Goal: Transaction & Acquisition: Purchase product/service

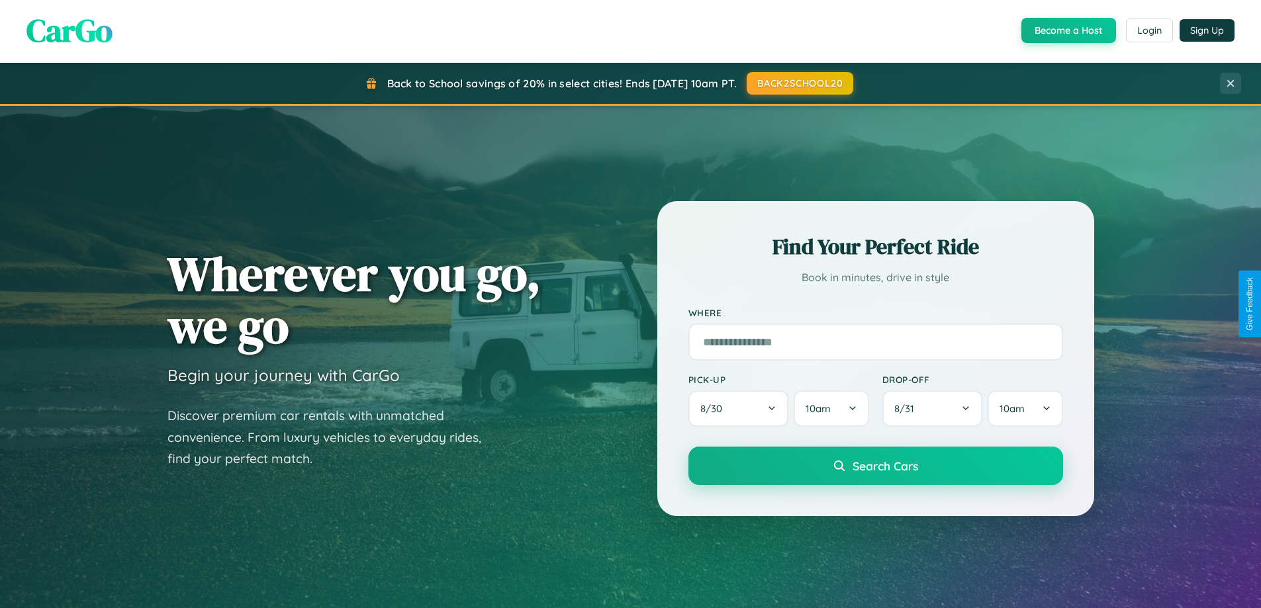
scroll to position [570, 0]
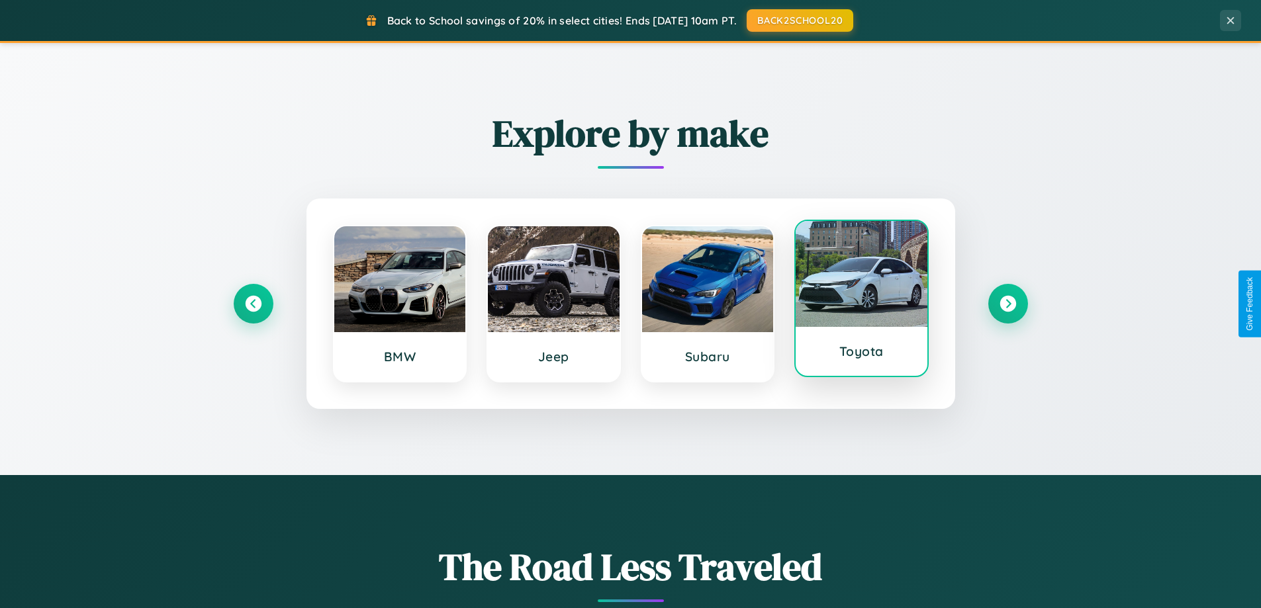
click at [861, 304] on div at bounding box center [861, 274] width 132 height 106
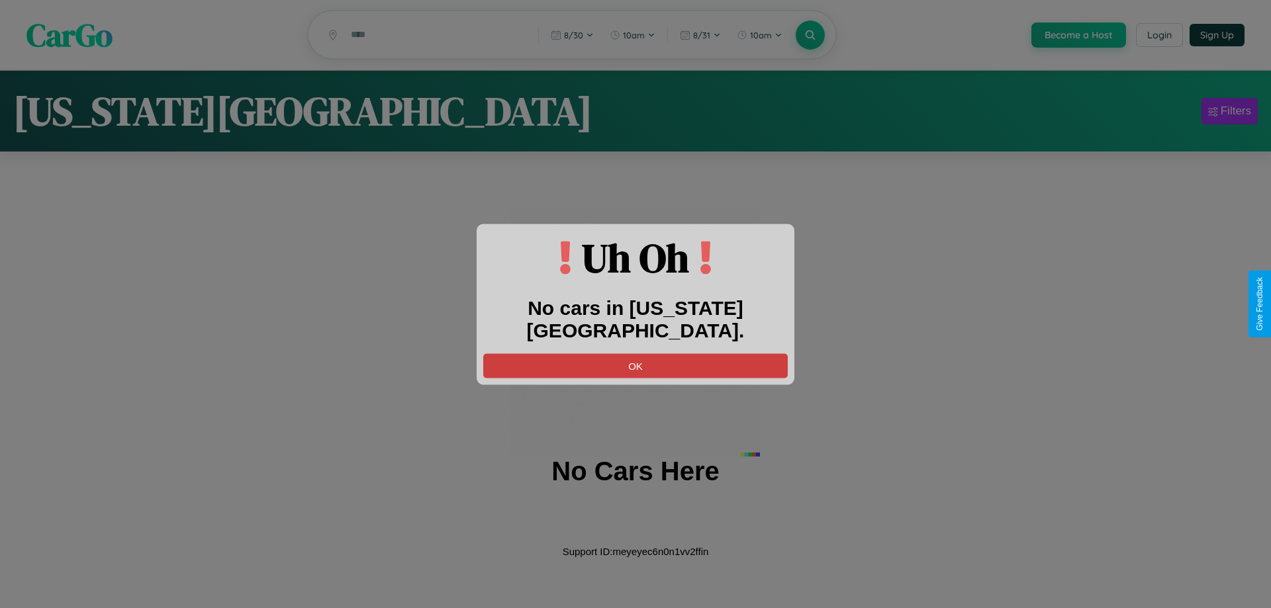
click at [635, 353] on button "OK" at bounding box center [635, 365] width 304 height 24
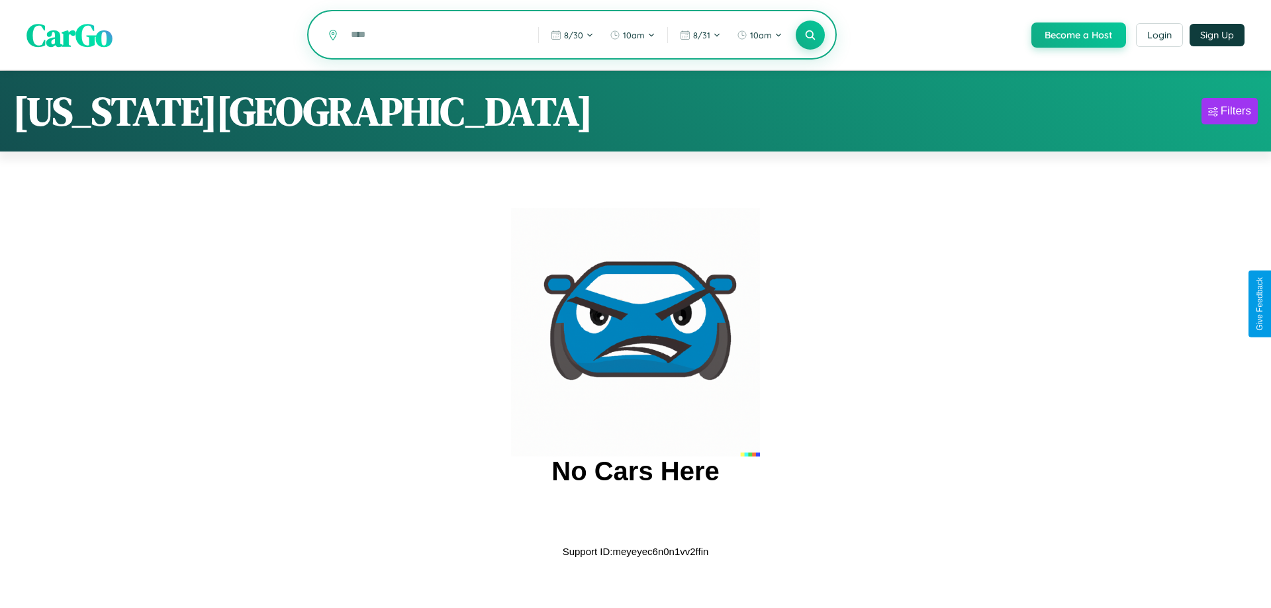
click at [434, 36] on input "text" at bounding box center [434, 34] width 181 height 23
type input "*"
type input "********"
click at [809, 36] on icon at bounding box center [809, 34] width 13 height 13
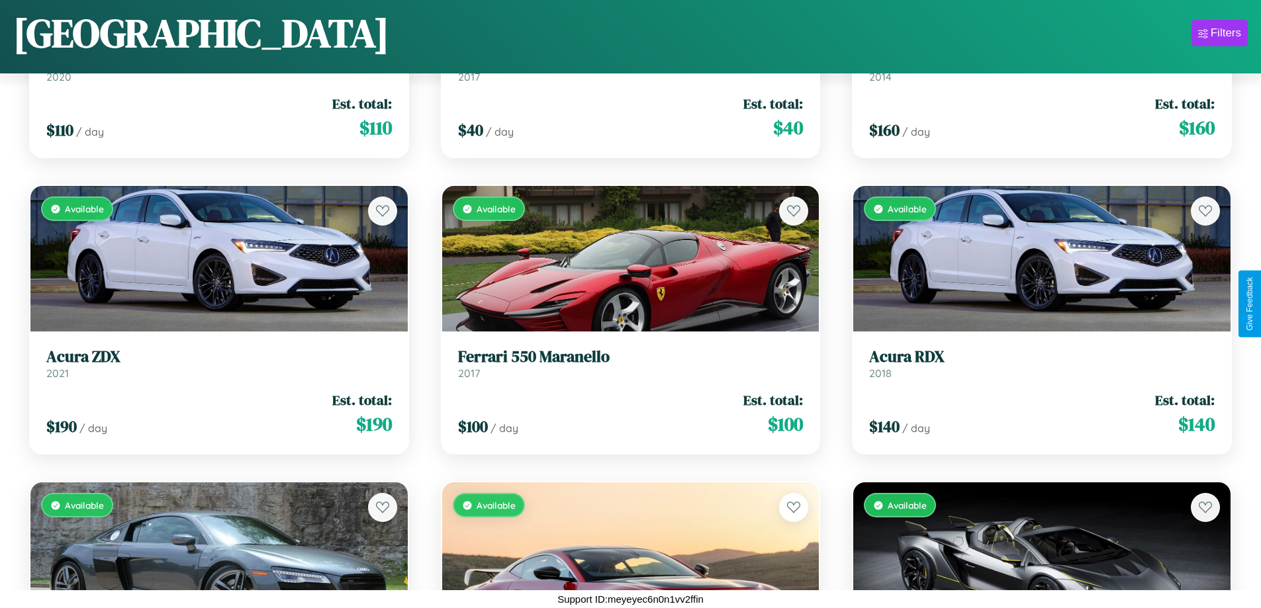
scroll to position [15891, 0]
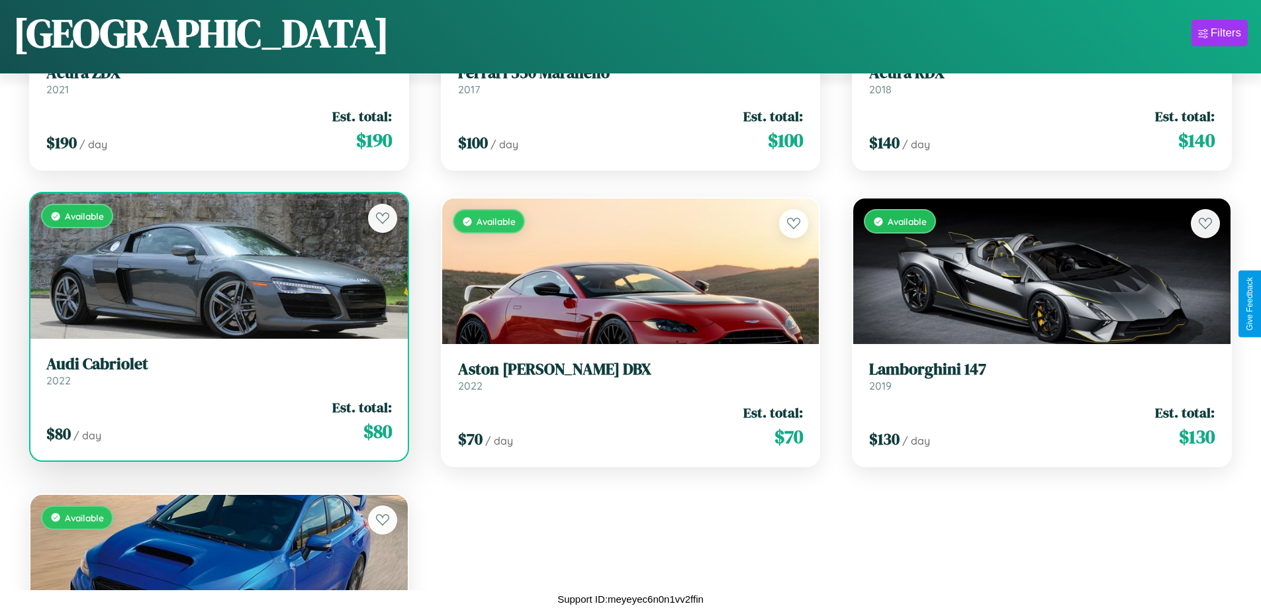
click at [217, 376] on link "Audi Cabriolet 2022" at bounding box center [218, 371] width 345 height 32
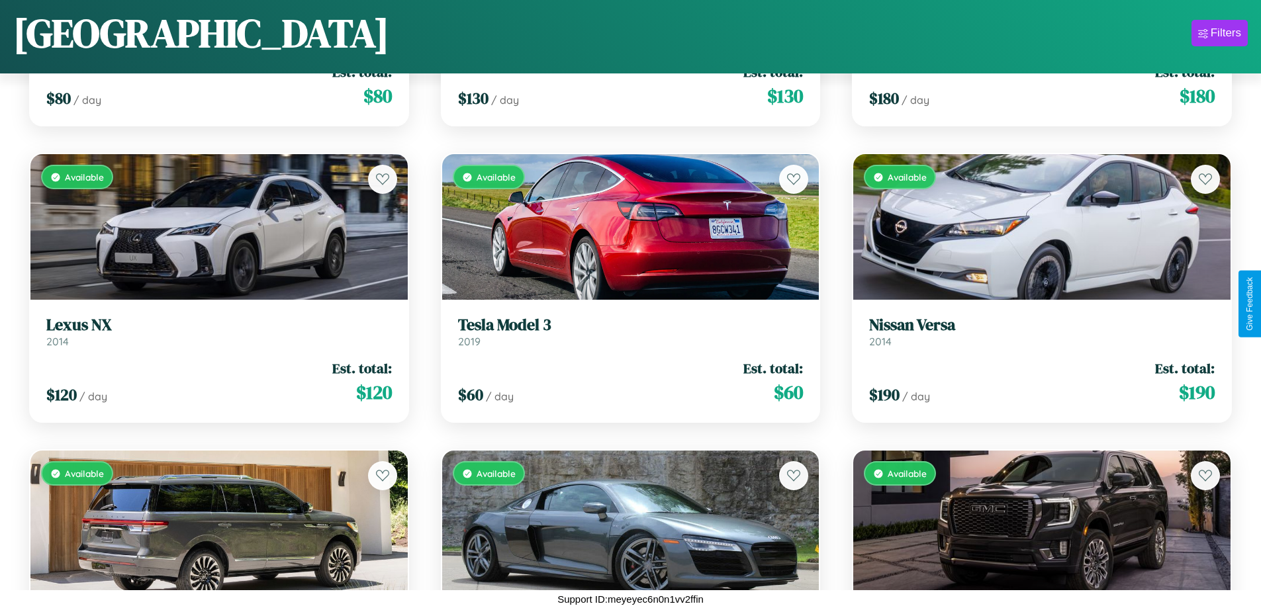
scroll to position [8779, 0]
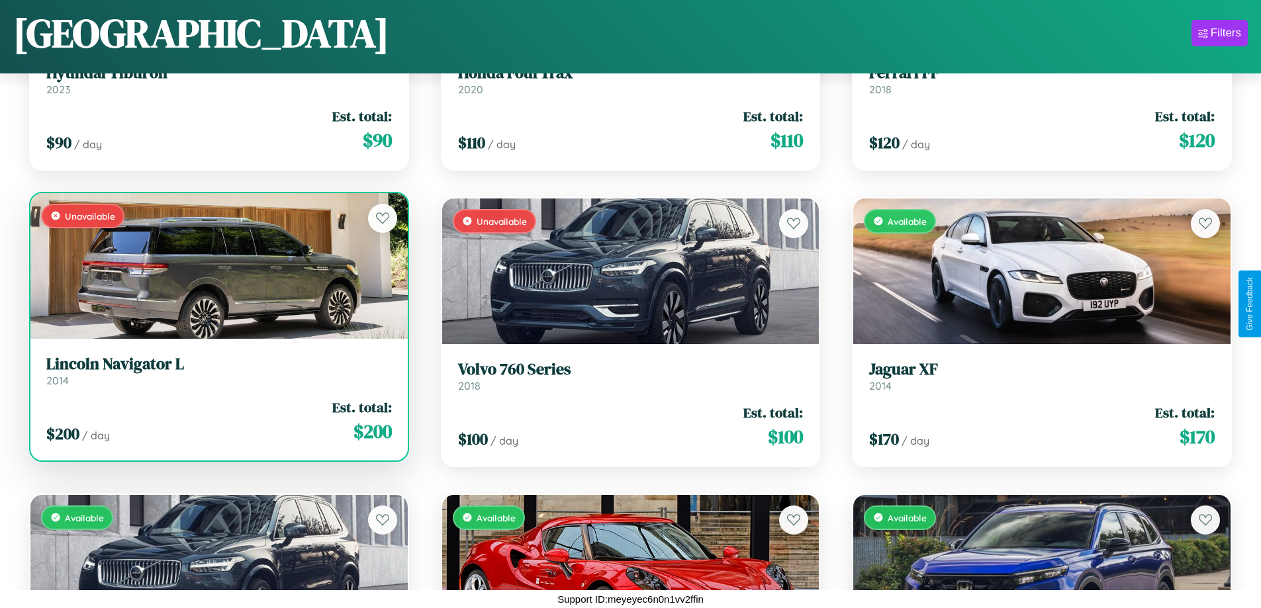
click at [217, 376] on link "Lincoln Navigator L 2014" at bounding box center [218, 371] width 345 height 32
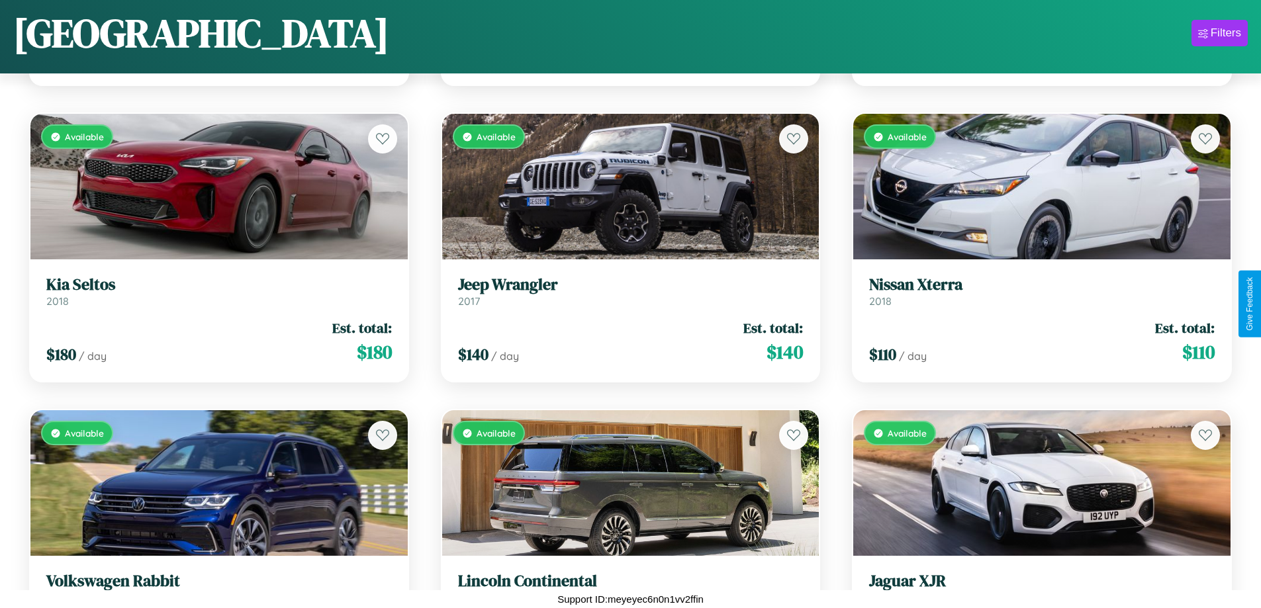
scroll to position [13520, 0]
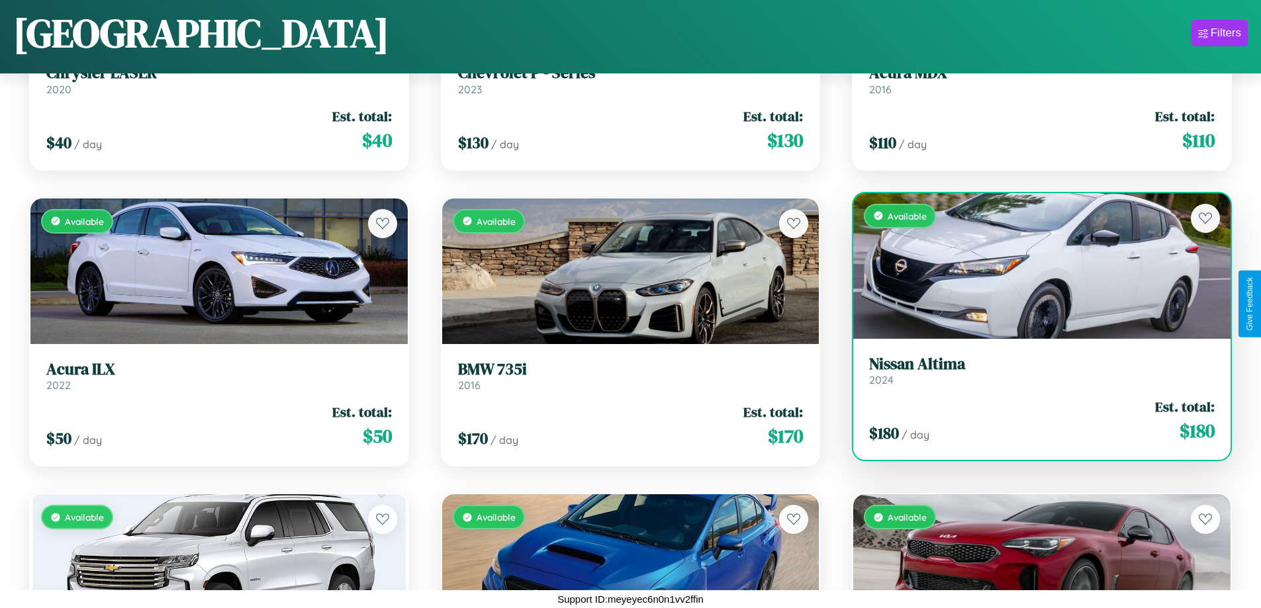
click at [1033, 371] on h3 "Nissan Altima" at bounding box center [1041, 364] width 345 height 19
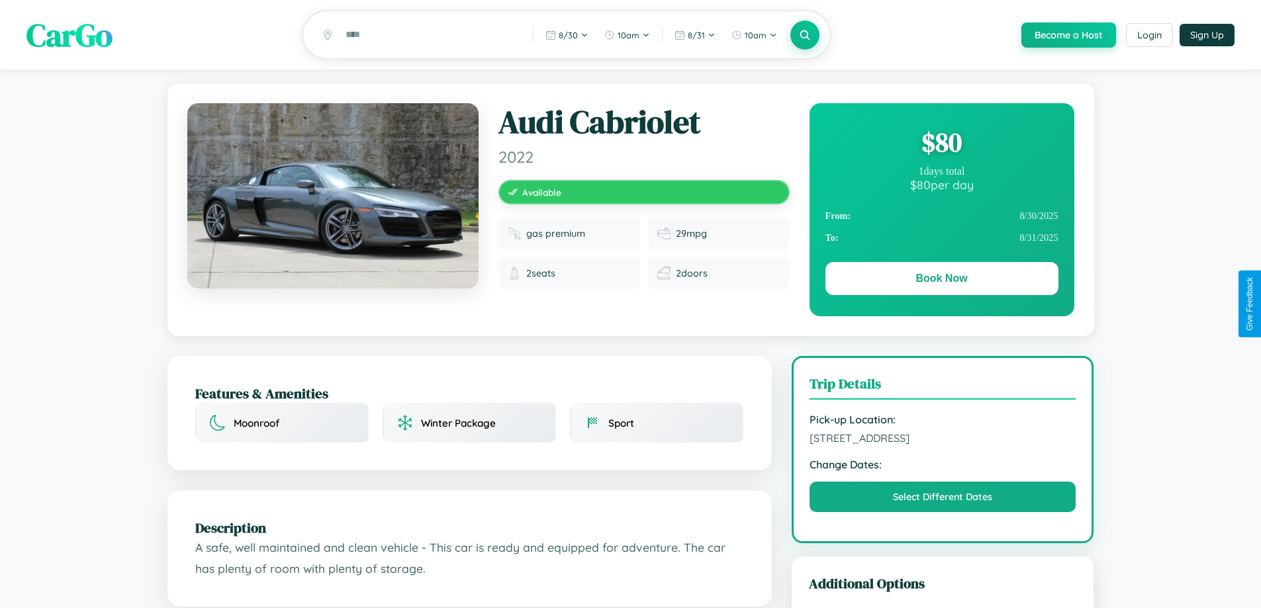
click at [941, 144] on div "$ 80" at bounding box center [941, 142] width 233 height 36
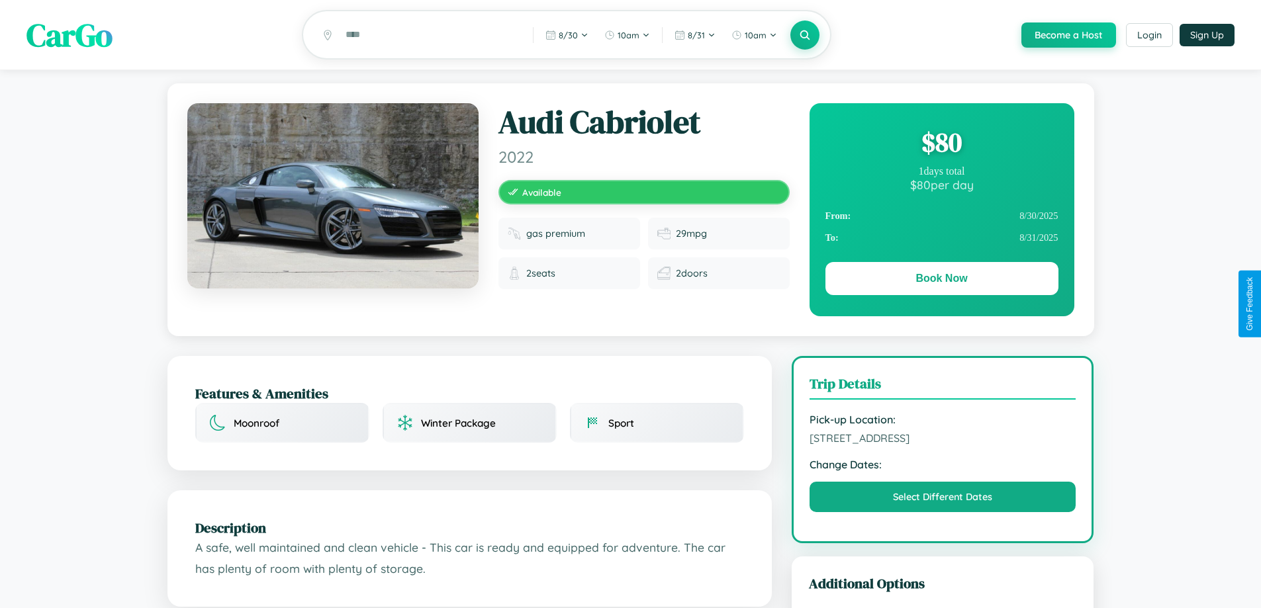
click at [941, 144] on div "$ 80" at bounding box center [941, 142] width 233 height 36
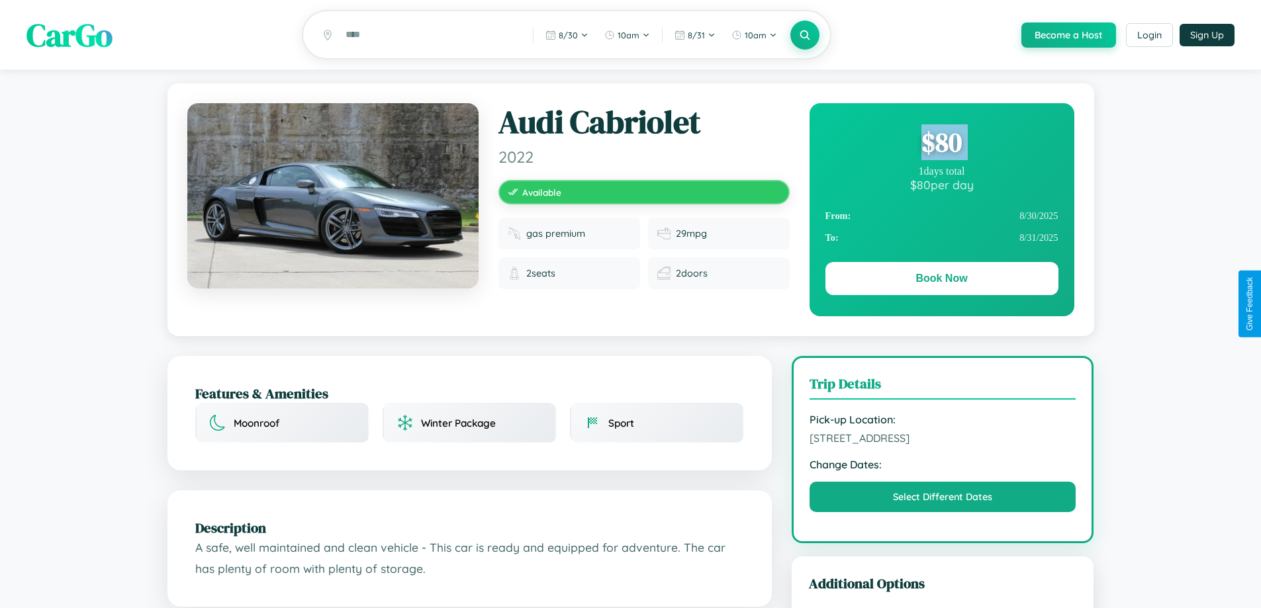
click at [941, 144] on div "$ 80" at bounding box center [941, 142] width 233 height 36
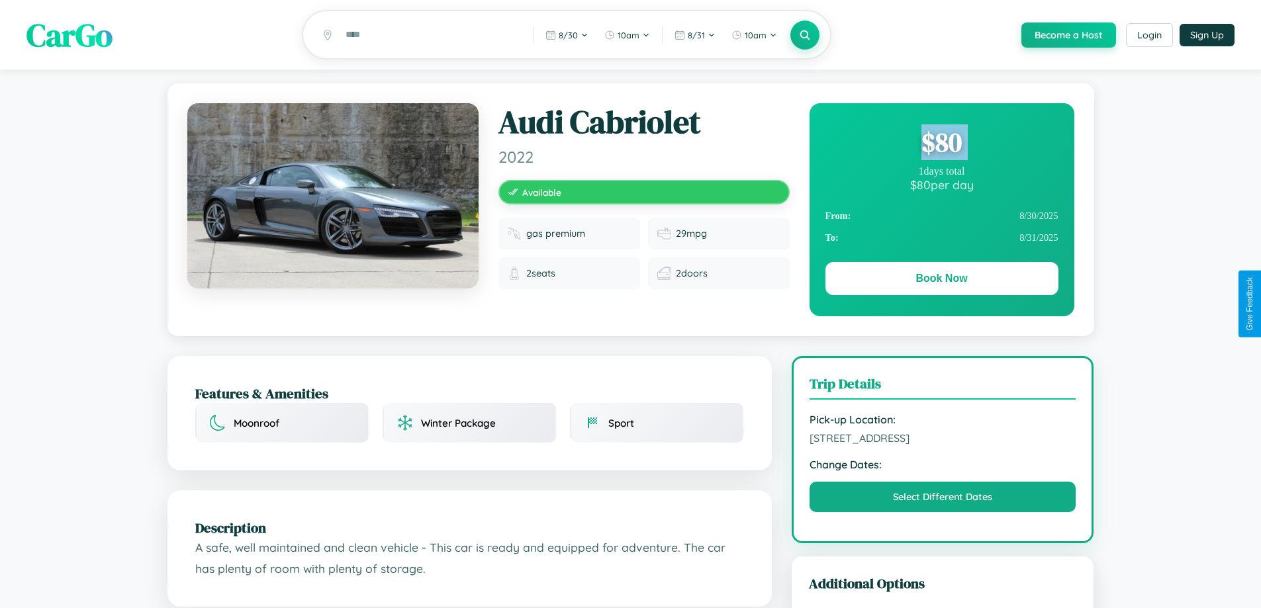
click at [941, 144] on div "$ 80" at bounding box center [941, 142] width 233 height 36
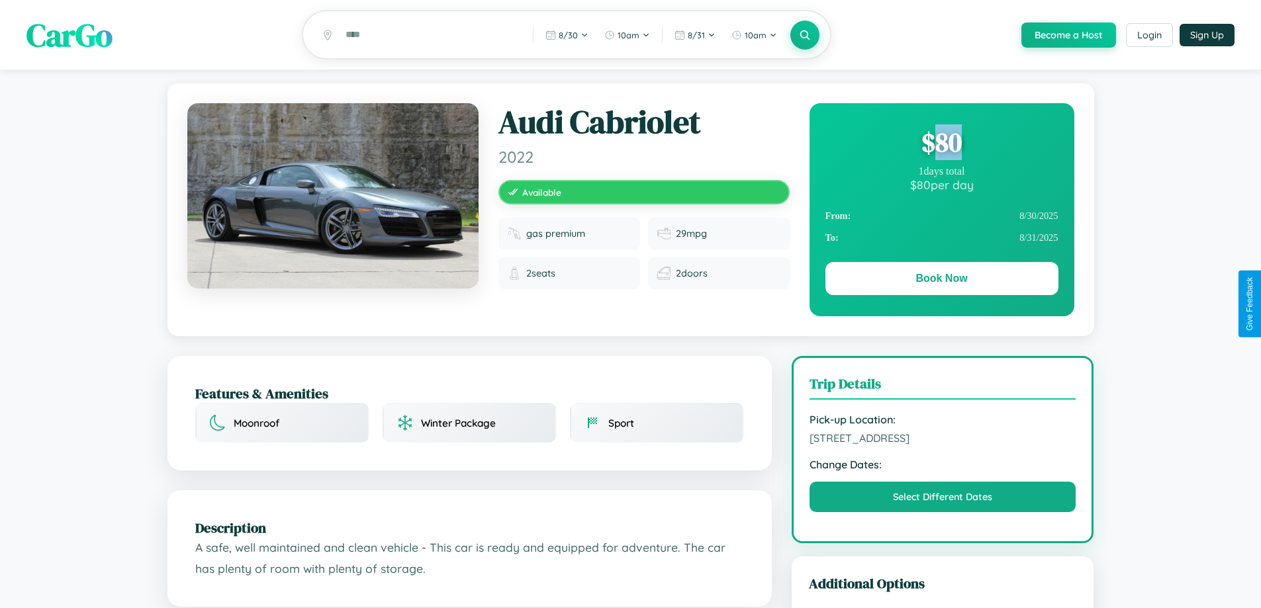
click at [941, 144] on div "$ 80" at bounding box center [941, 142] width 233 height 36
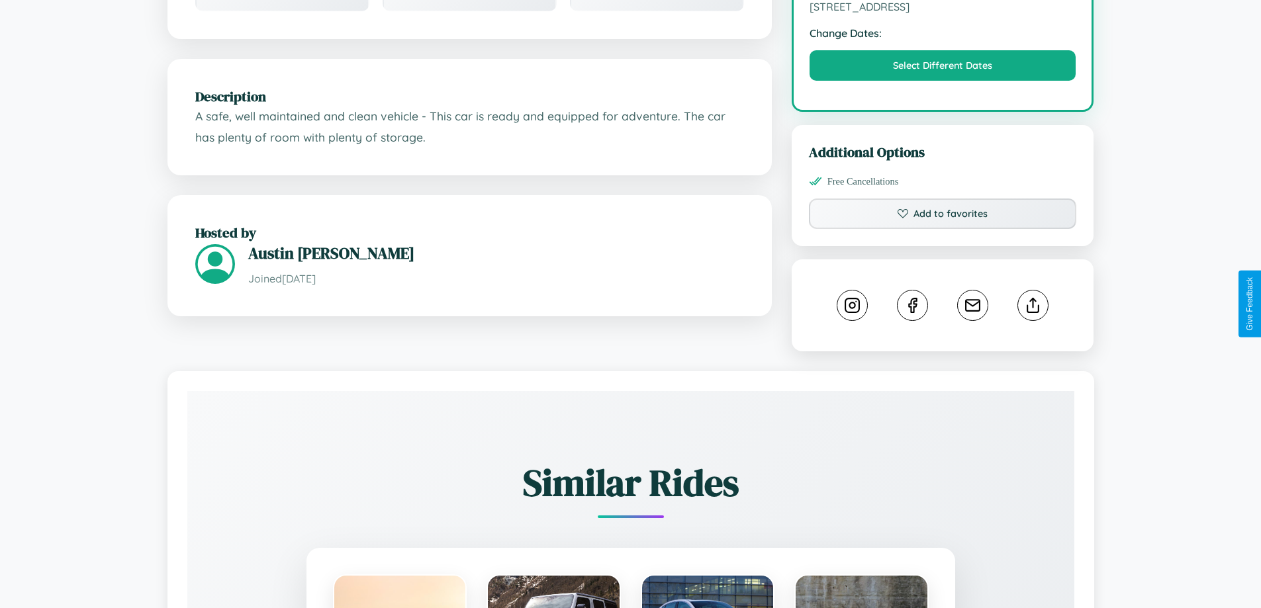
scroll to position [435, 0]
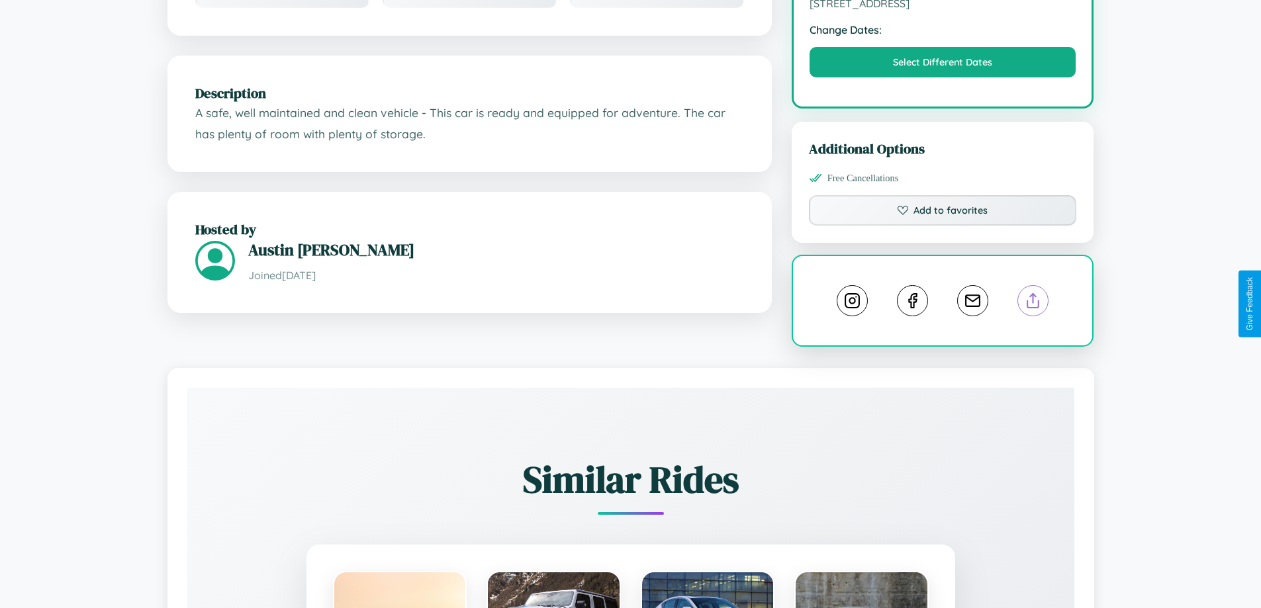
click at [1033, 302] on line at bounding box center [1033, 298] width 0 height 9
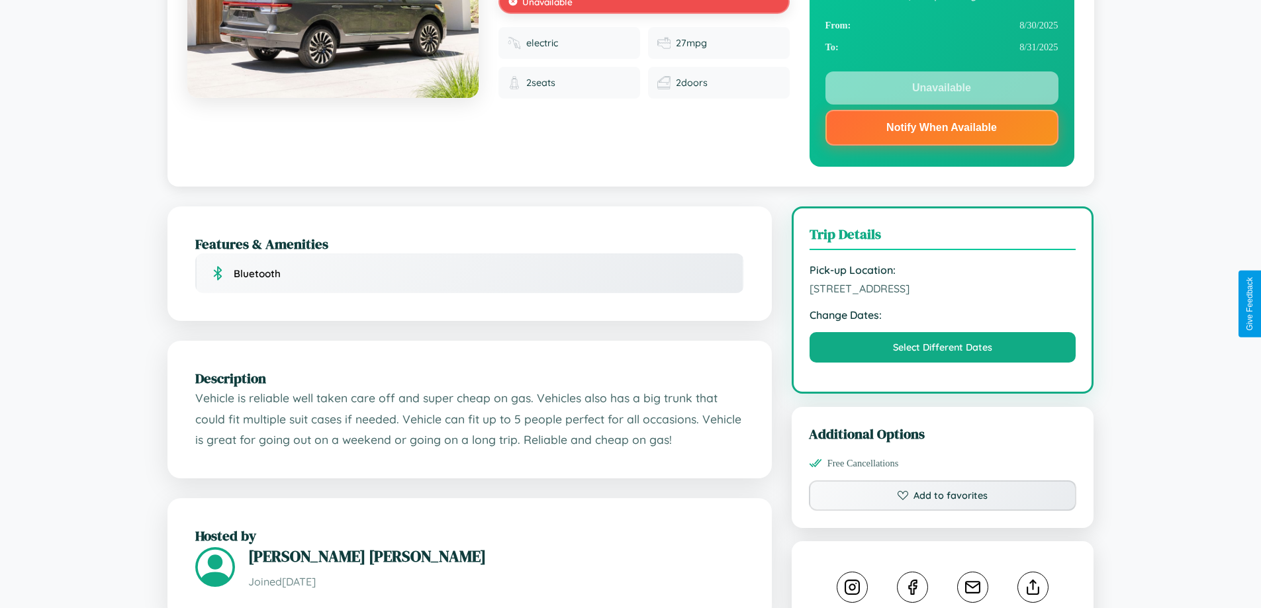
scroll to position [384, 0]
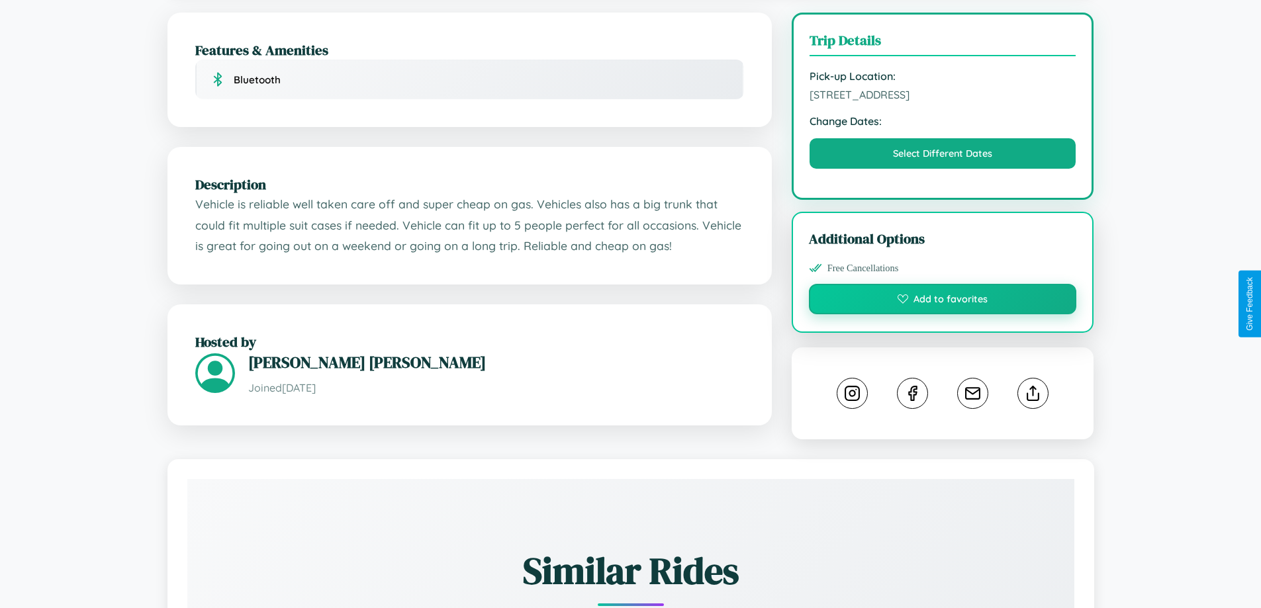
click at [942, 301] on button "Add to favorites" at bounding box center [943, 299] width 268 height 30
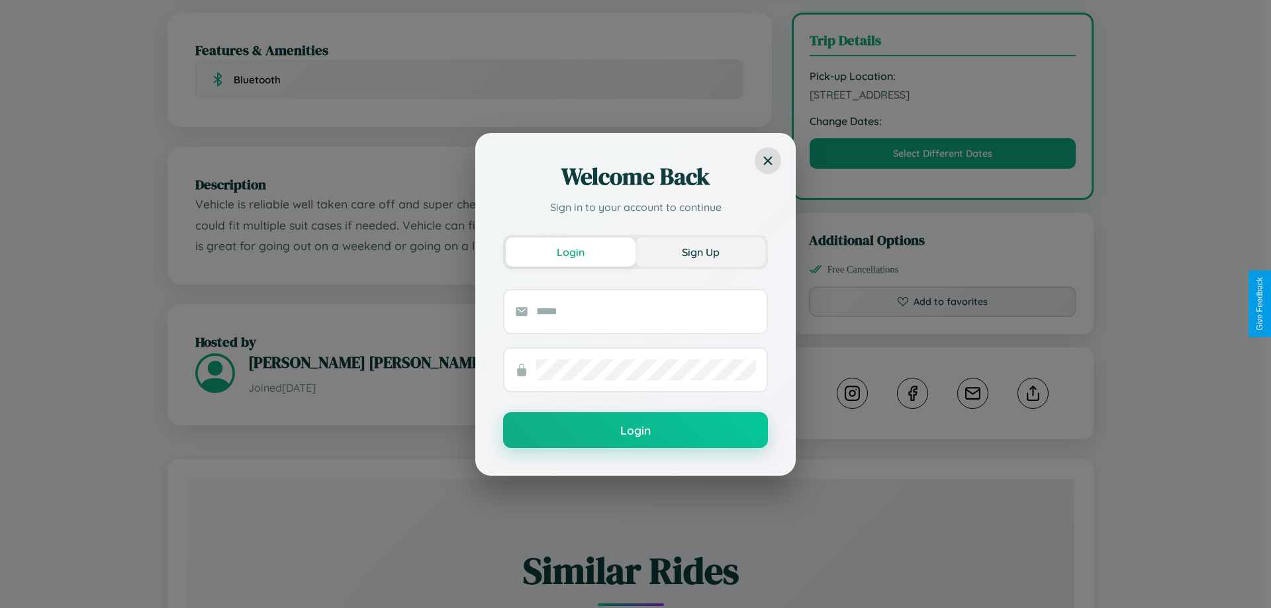
click at [700, 251] on button "Sign Up" at bounding box center [700, 252] width 130 height 29
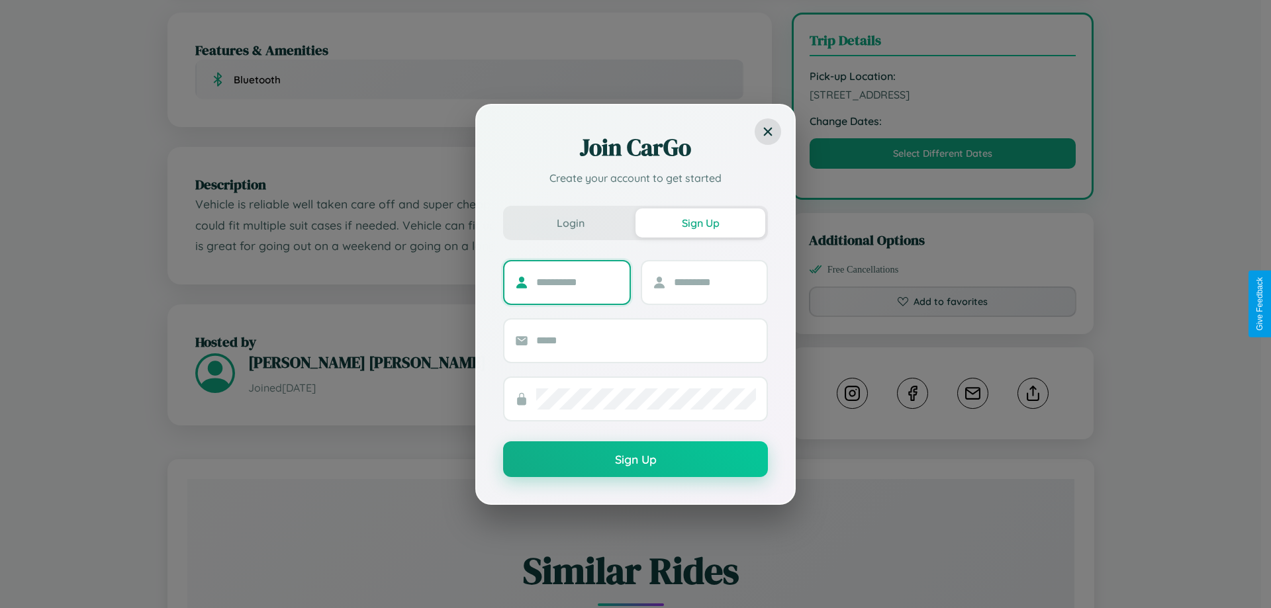
click at [577, 282] on input "text" at bounding box center [577, 282] width 83 height 21
type input "*****"
click at [714, 282] on input "text" at bounding box center [715, 282] width 83 height 21
type input "*****"
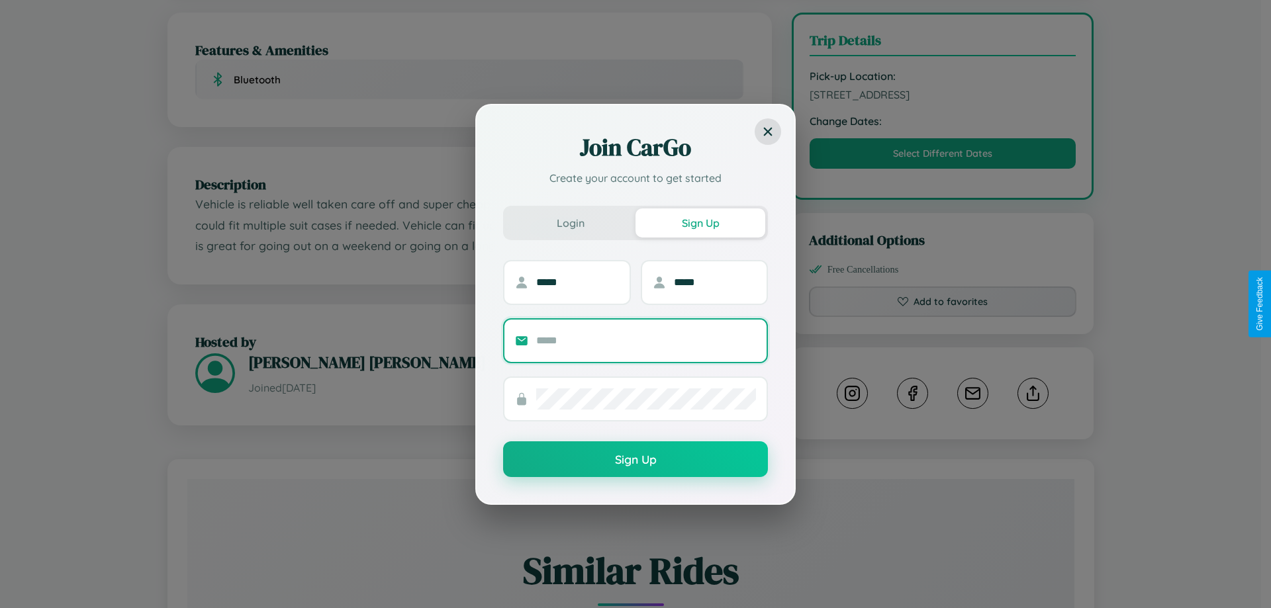
click at [646, 340] on input "text" at bounding box center [646, 340] width 220 height 21
type input "**********"
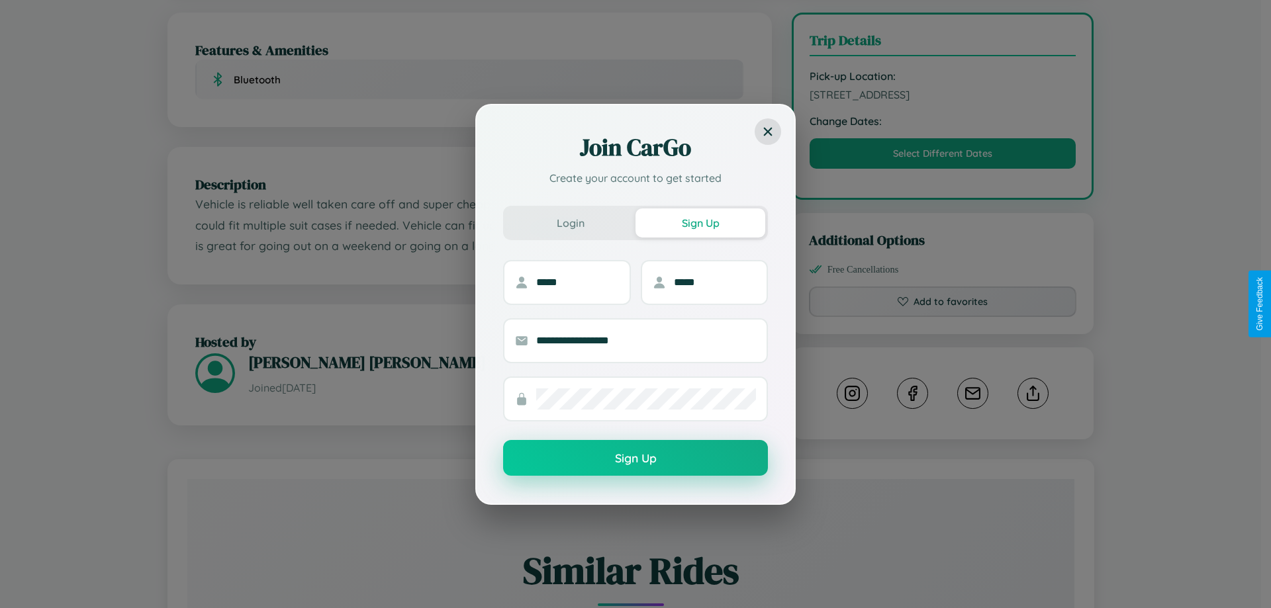
click at [635, 459] on button "Sign Up" at bounding box center [635, 458] width 265 height 36
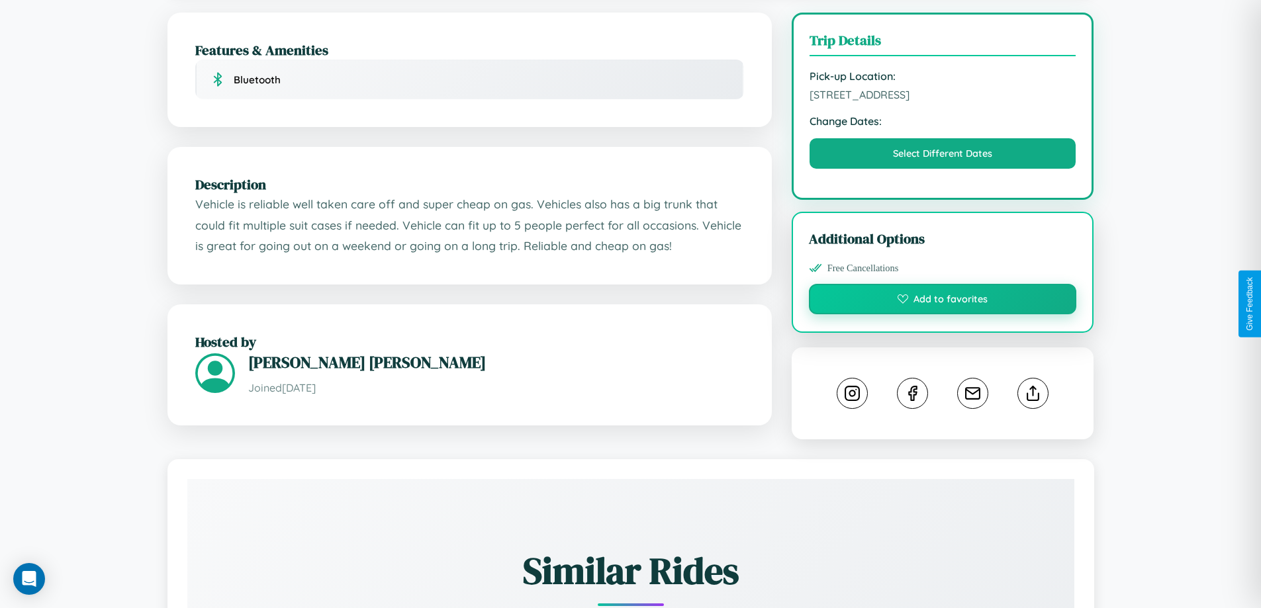
click at [942, 302] on button "Add to favorites" at bounding box center [943, 299] width 268 height 30
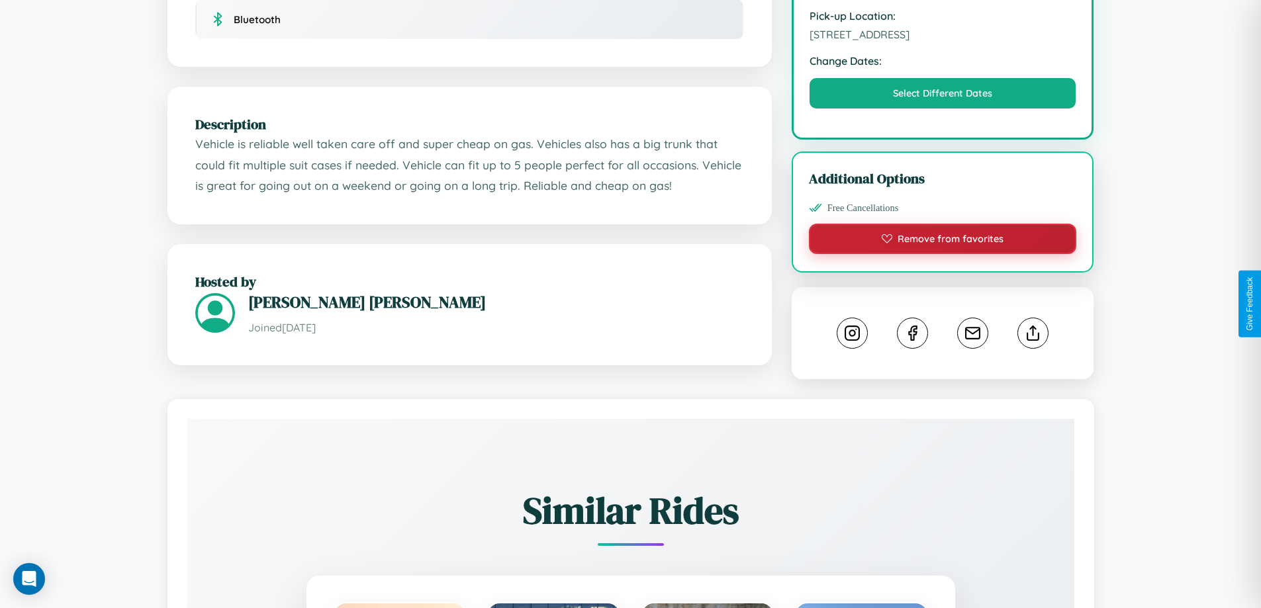
scroll to position [476, 0]
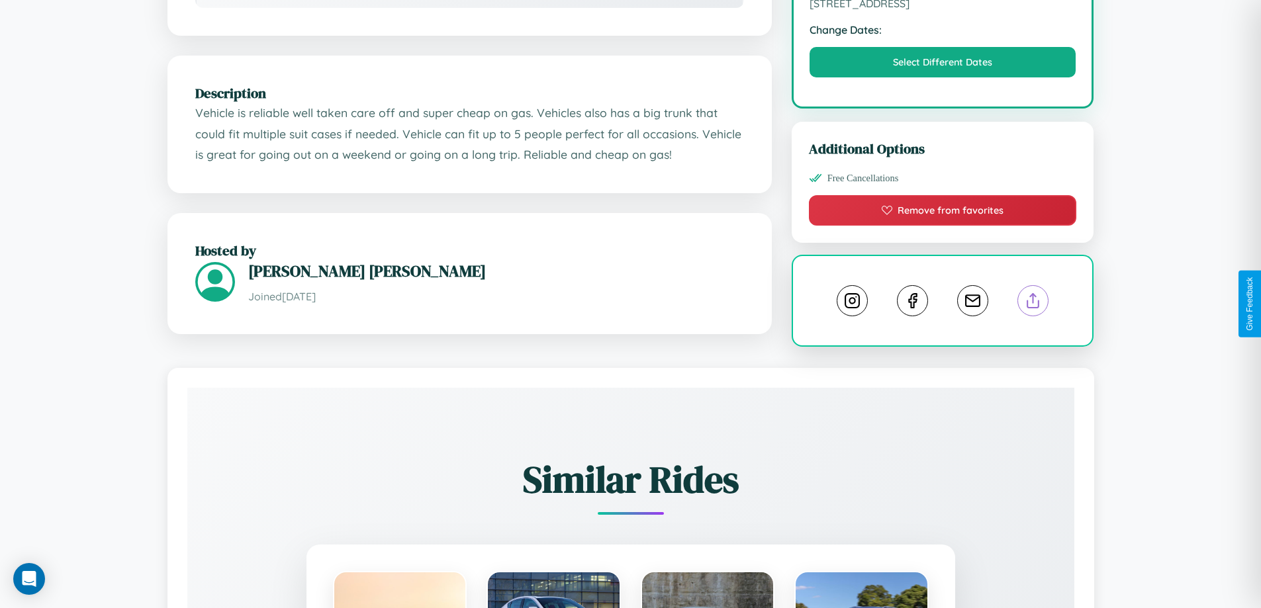
click at [1033, 302] on line at bounding box center [1033, 298] width 0 height 9
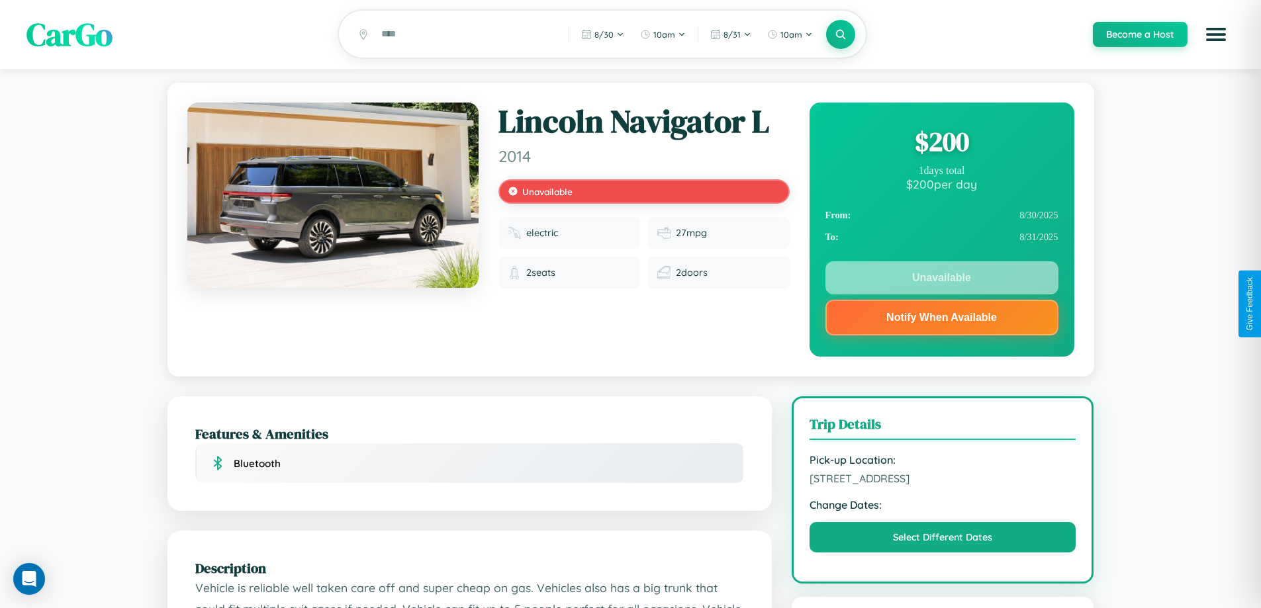
scroll to position [0, 0]
